Goal: Transaction & Acquisition: Purchase product/service

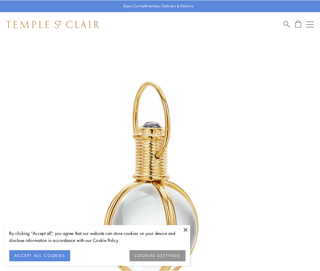
scroll to position [159, 0]
